Goal: Check status: Check status

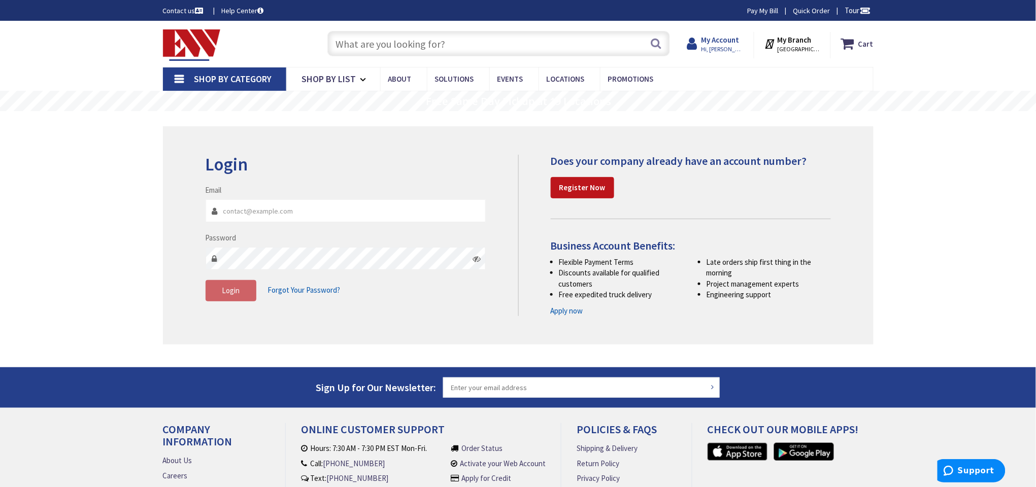
type input "[EMAIL_ADDRESS][DOMAIN_NAME]"
click at [728, 48] on span "Hi, [PERSON_NAME]" at bounding box center [722, 49] width 43 height 8
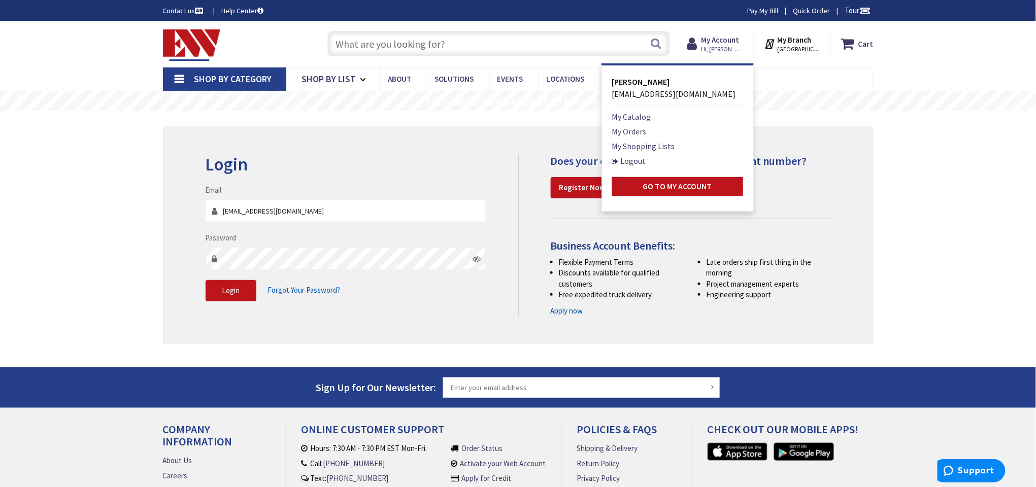
click at [630, 136] on link "My Orders" at bounding box center [629, 131] width 35 height 12
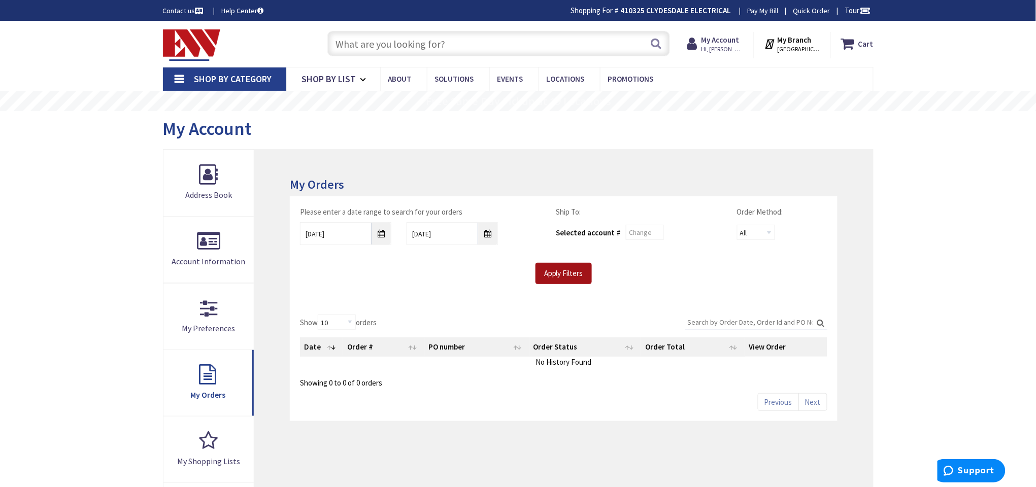
click at [575, 271] on input "Apply Filters" at bounding box center [564, 273] width 56 height 21
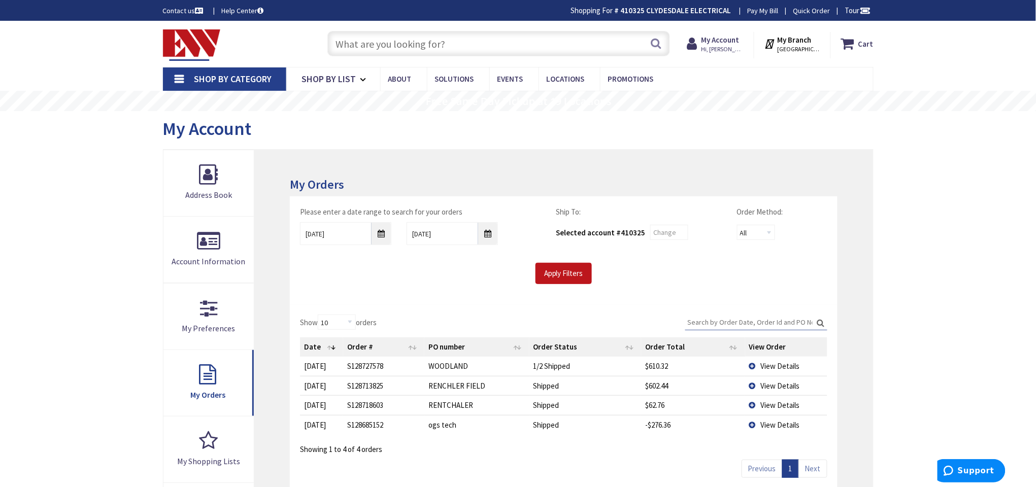
click at [781, 366] on span "View Details" at bounding box center [780, 366] width 39 height 10
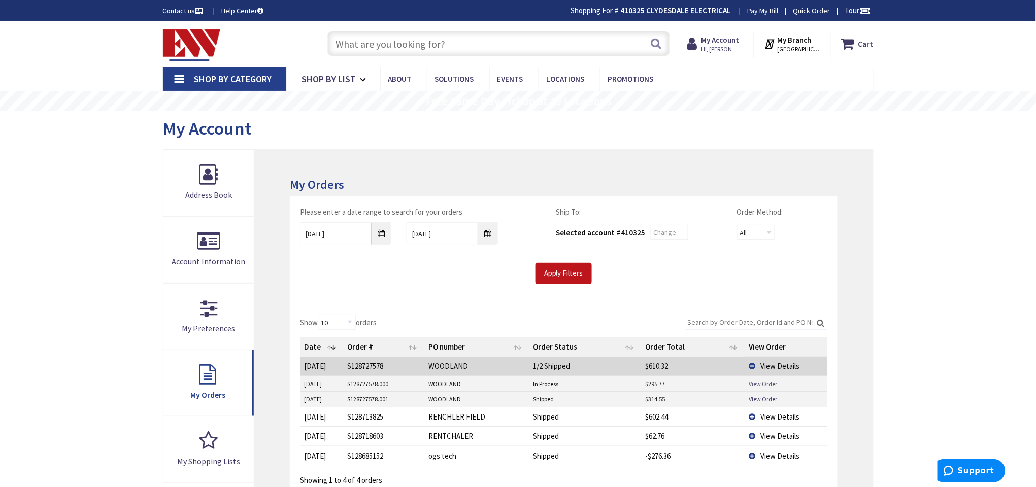
click at [761, 385] on link "View Order" at bounding box center [763, 384] width 28 height 9
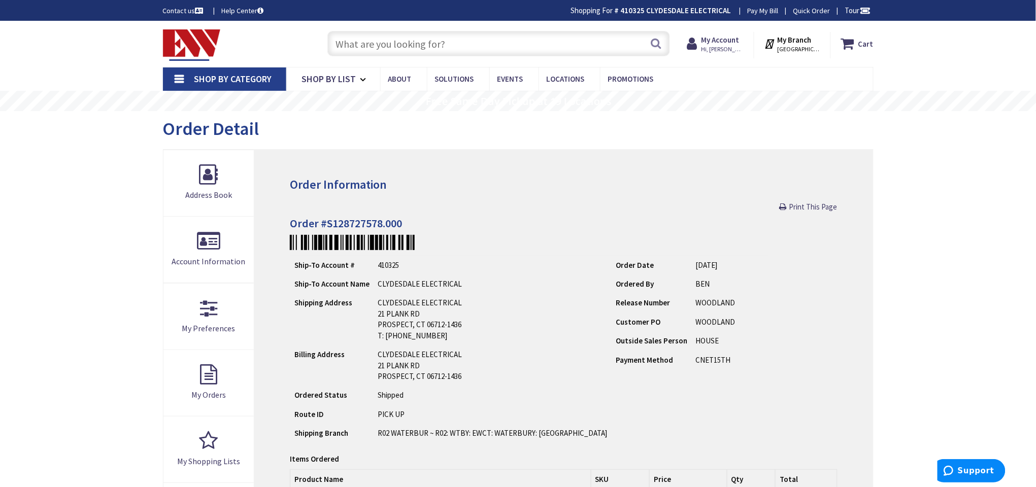
click at [763, 9] on link "Pay My Bill" at bounding box center [763, 11] width 31 height 10
